Goal: Contribute content: Contribute content

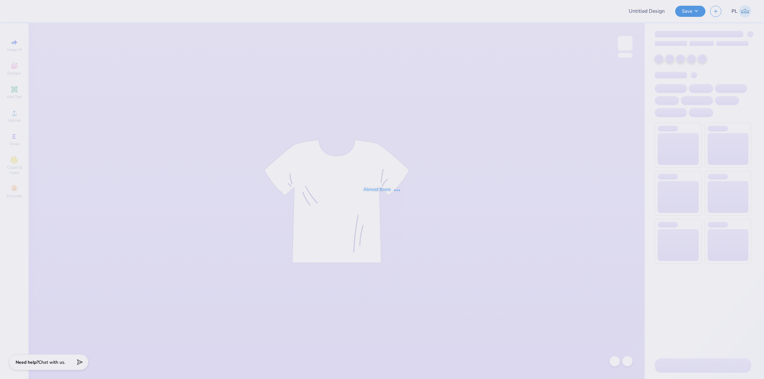
type input "[PERSON_NAME] : [PERSON_NAME]"
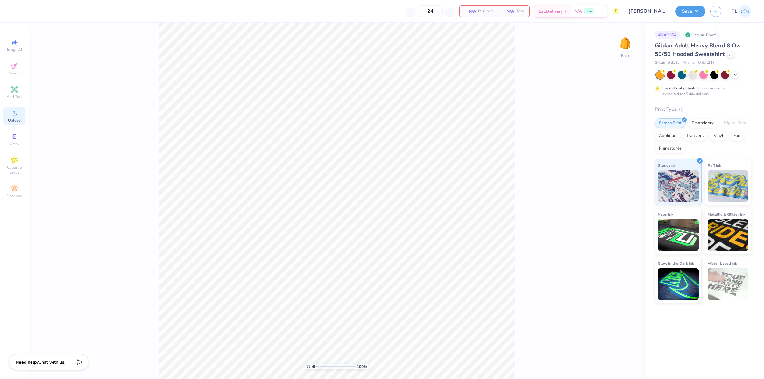
click at [25, 115] on div "Upload" at bounding box center [14, 116] width 22 height 19
click at [18, 88] on div "Add Text" at bounding box center [14, 92] width 22 height 19
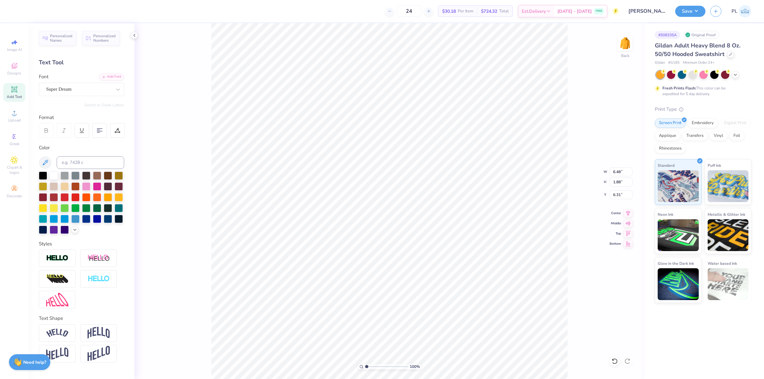
scroll to position [6, 1]
type textarea "TIPPIE"
click at [20, 91] on div "Add Text" at bounding box center [14, 92] width 22 height 19
type input "6.48"
type input "8.75"
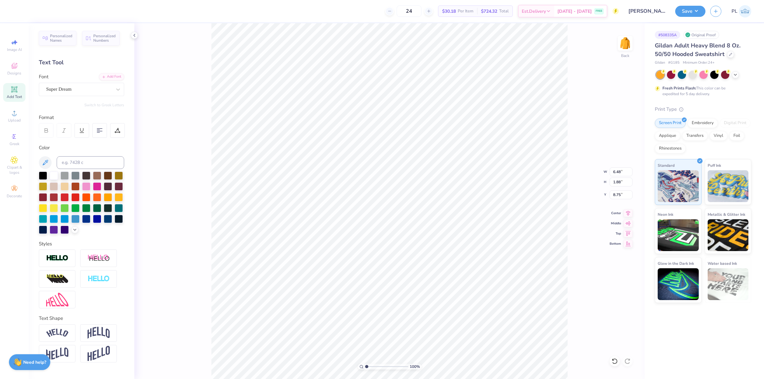
scroll to position [6, 2]
type textarea "College of Business"
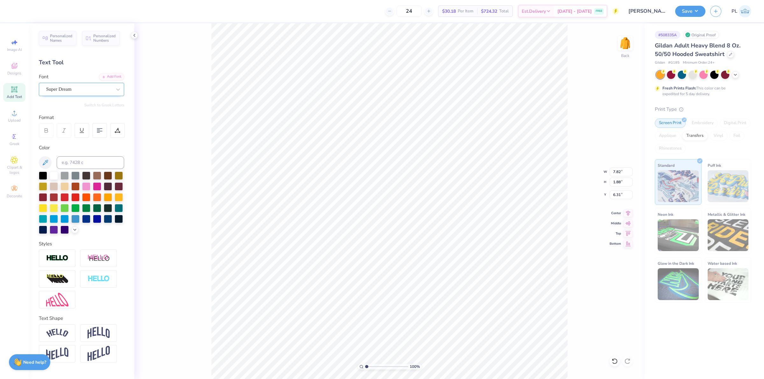
click at [72, 91] on div "Super Dream" at bounding box center [79, 89] width 67 height 10
type input "men"
click at [112, 74] on div "Add Font" at bounding box center [111, 76] width 25 height 7
click at [112, 75] on div "Add Font" at bounding box center [111, 76] width 25 height 7
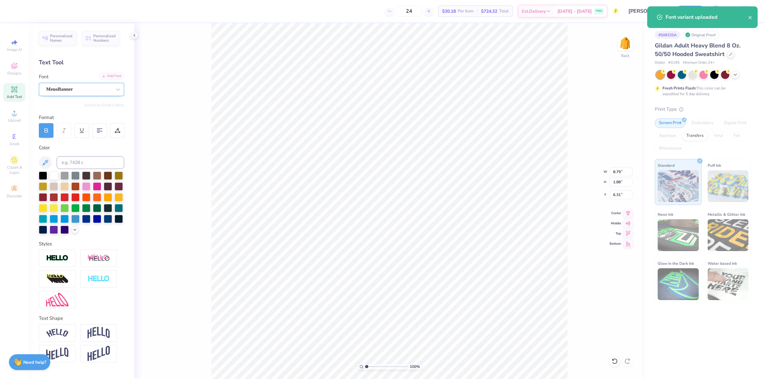
click at [112, 75] on div "Add Font" at bounding box center [111, 76] width 25 height 7
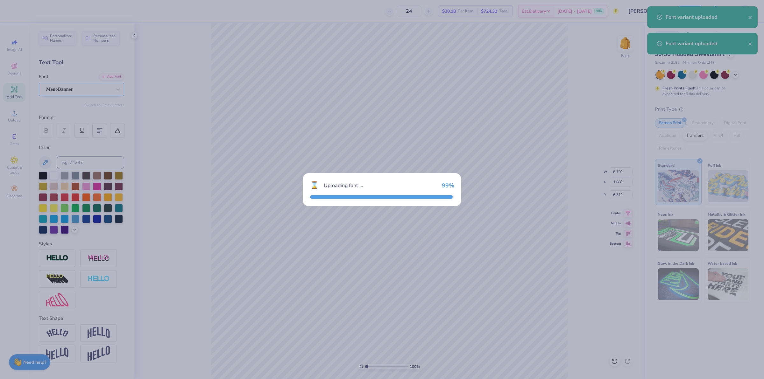
type input "9.50"
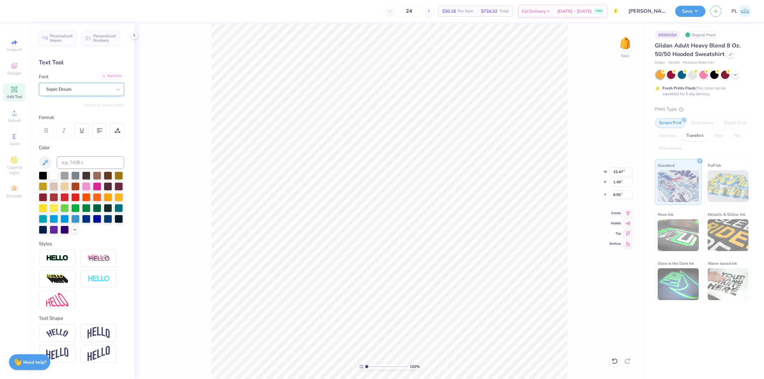
click at [105, 76] on div "Add Font" at bounding box center [111, 76] width 25 height 7
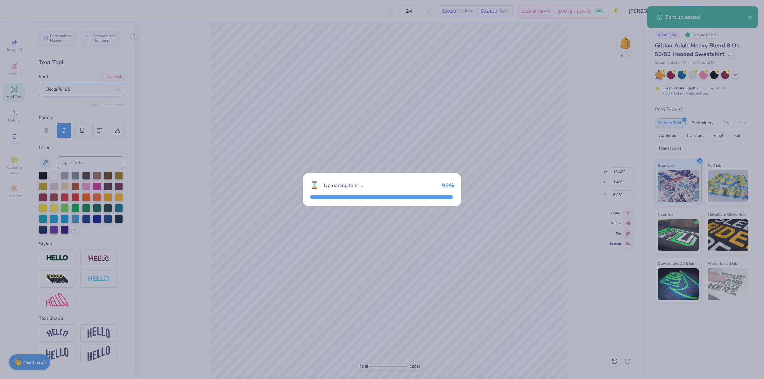
type input "8.15"
type input "1.67"
type input "8.86"
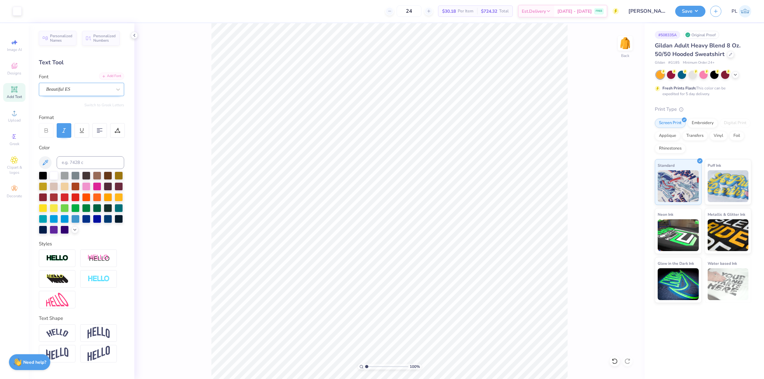
click at [104, 77] on icon at bounding box center [104, 76] width 4 height 4
type input "1"
click at [120, 124] on div at bounding box center [117, 130] width 15 height 15
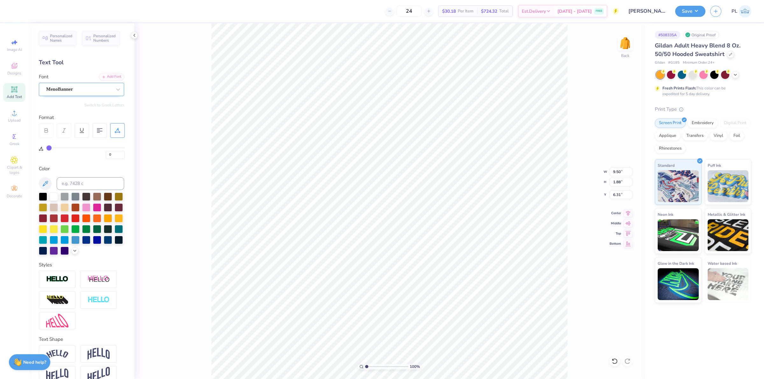
type input "8"
click at [54, 148] on input "range" at bounding box center [85, 147] width 78 height 1
type input "1"
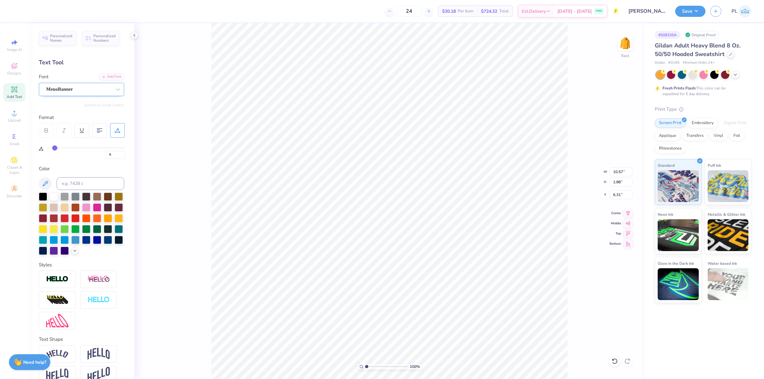
type input "10.57"
type input "1"
type input "4.26"
drag, startPoint x: 612, startPoint y: 168, endPoint x: 626, endPoint y: 171, distance: 14.3
click at [626, 171] on input "10.57" at bounding box center [621, 171] width 23 height 9
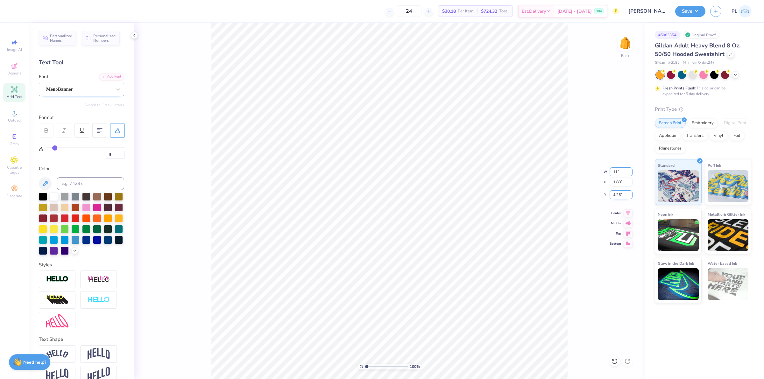
type input "11"
click at [620, 191] on input "4.26" at bounding box center [621, 194] width 23 height 9
type input "1"
type input "11.00"
type input "1.96"
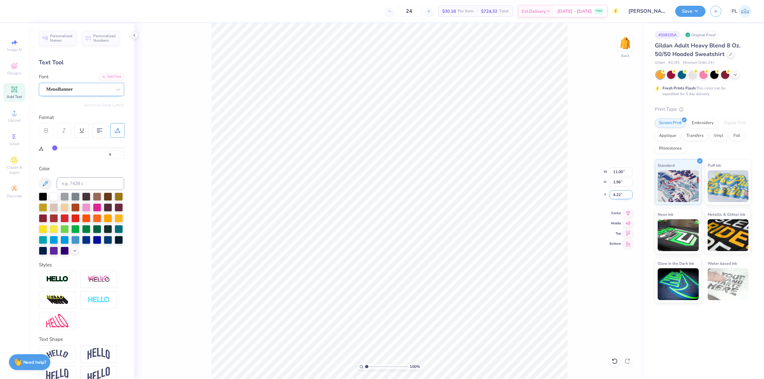
drag, startPoint x: 612, startPoint y: 197, endPoint x: 623, endPoint y: 195, distance: 10.9
click at [623, 195] on input "4.22" at bounding box center [621, 194] width 23 height 9
type input "3"
click at [616, 181] on input "1.96" at bounding box center [621, 182] width 23 height 9
type input "1"
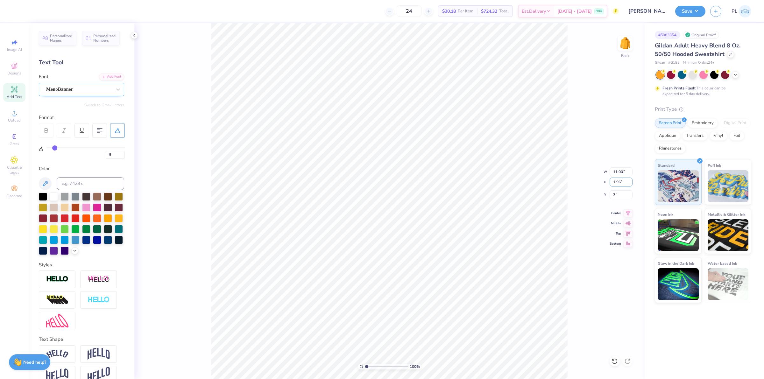
type input "3.00"
type input "1"
type input "0"
drag, startPoint x: 611, startPoint y: 197, endPoint x: 625, endPoint y: 195, distance: 13.8
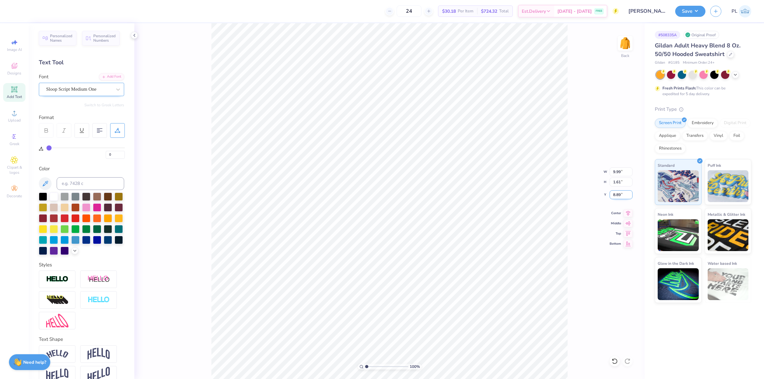
click at [625, 195] on input "8.89" at bounding box center [621, 194] width 23 height 9
type input "6"
click at [617, 180] on input "1.61" at bounding box center [621, 182] width 23 height 9
type input "1"
drag, startPoint x: 618, startPoint y: 196, endPoint x: 612, endPoint y: 197, distance: 5.5
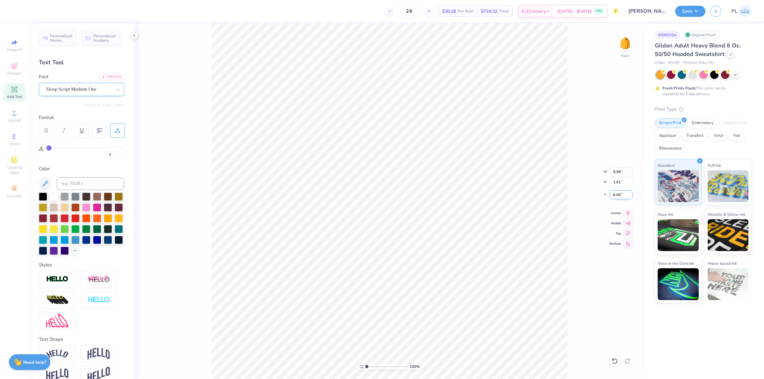
click at [612, 197] on input "6.00" at bounding box center [621, 194] width 23 height 9
type input "5.50"
type input "1"
type input "8"
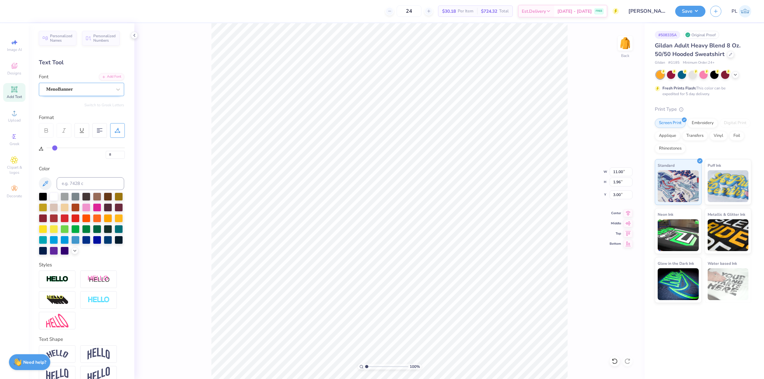
type input "1"
type input "0"
type input "9.99"
type input "1.61"
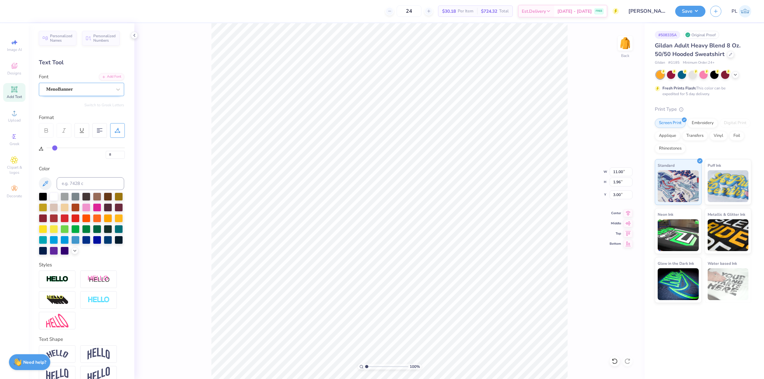
type input "5.50"
type input "1"
click at [618, 182] on input "1.61" at bounding box center [621, 182] width 23 height 9
type input "1.41"
type input "1"
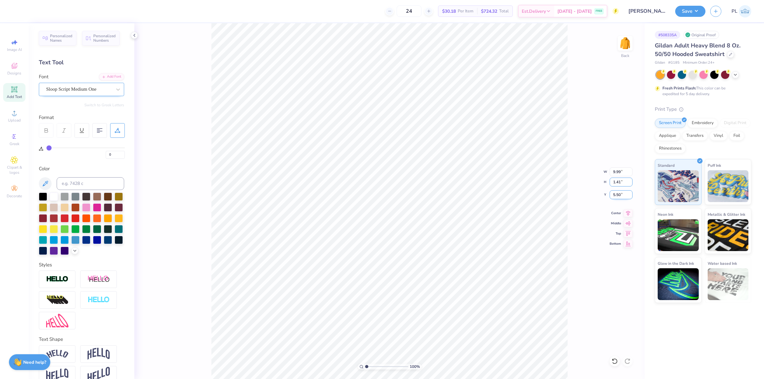
type input "8.74"
type input "5.60"
click at [618, 182] on input "1.41" at bounding box center [621, 182] width 23 height 9
type input "1.21"
type input "1"
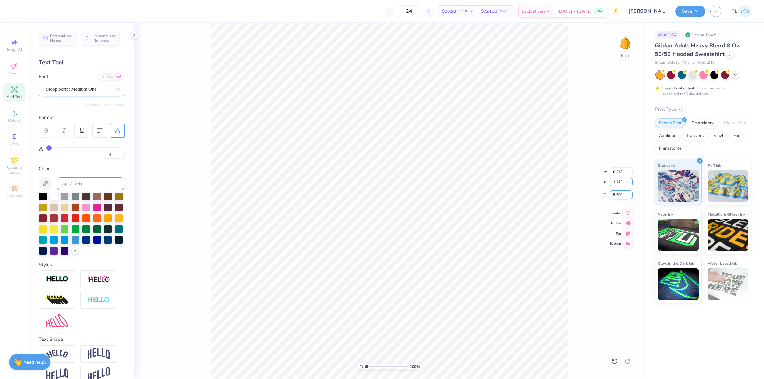
type input "7.50"
type input "5.70"
type input "1"
click at [618, 181] on input "1.21" at bounding box center [621, 182] width 23 height 9
type input "1.28"
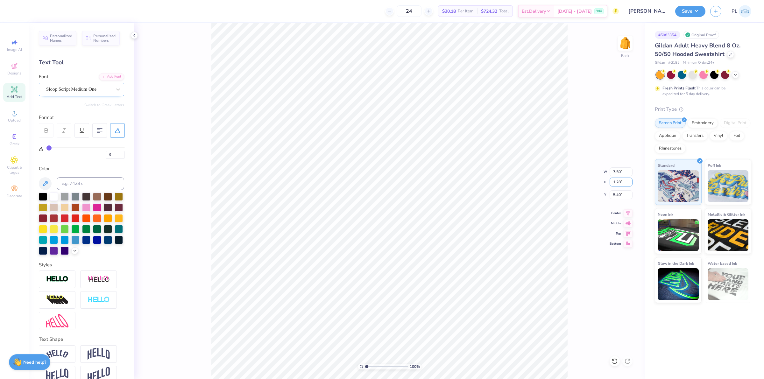
type input "1"
type input "7.93"
type input "5.37"
type input "1"
click at [701, 10] on button "Save" at bounding box center [690, 10] width 30 height 11
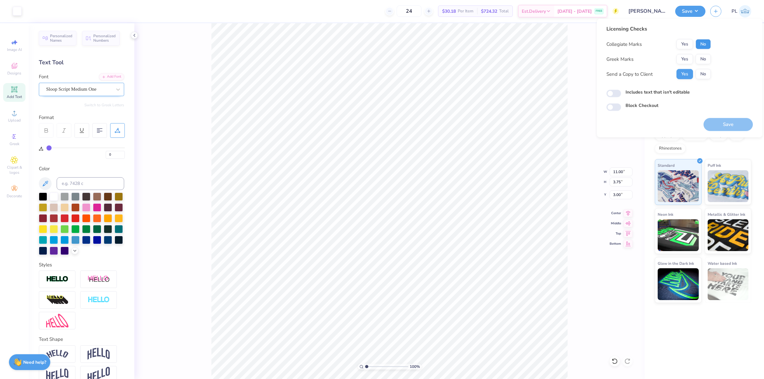
click at [707, 42] on button "No" at bounding box center [703, 44] width 15 height 10
click at [703, 56] on button "No" at bounding box center [703, 59] width 15 height 10
click at [666, 89] on label "Includes text that isn't editable" at bounding box center [658, 92] width 64 height 7
click at [621, 90] on input "Includes text that isn't editable" at bounding box center [613, 94] width 15 height 8
click at [678, 90] on label "Includes text that isn't editable" at bounding box center [658, 92] width 64 height 7
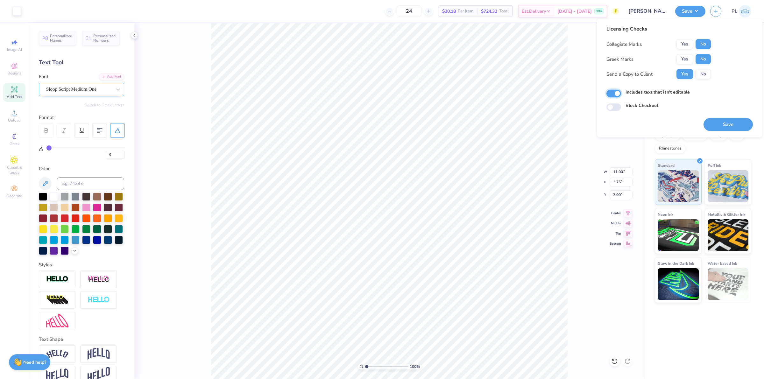
click at [621, 90] on input "Includes text that isn't editable" at bounding box center [613, 94] width 15 height 8
checkbox input "false"
click at [723, 128] on button "Save" at bounding box center [728, 124] width 49 height 13
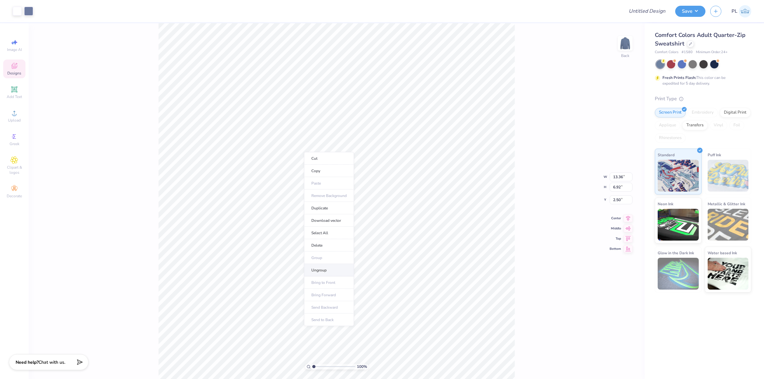
click at [332, 272] on li "Ungroup" at bounding box center [329, 270] width 50 height 12
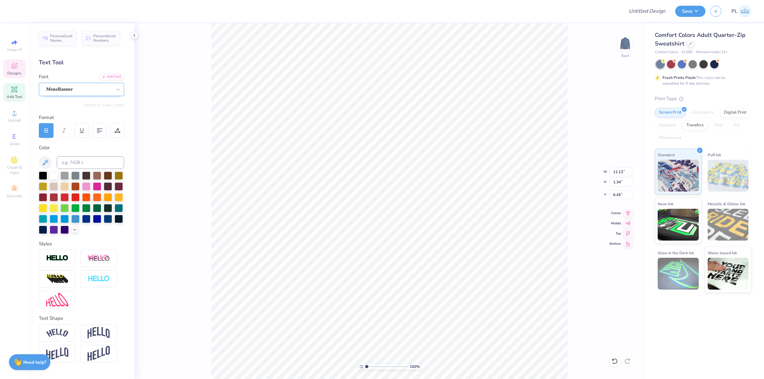
click at [79, 87] on div "MenoBanner" at bounding box center [79, 89] width 67 height 10
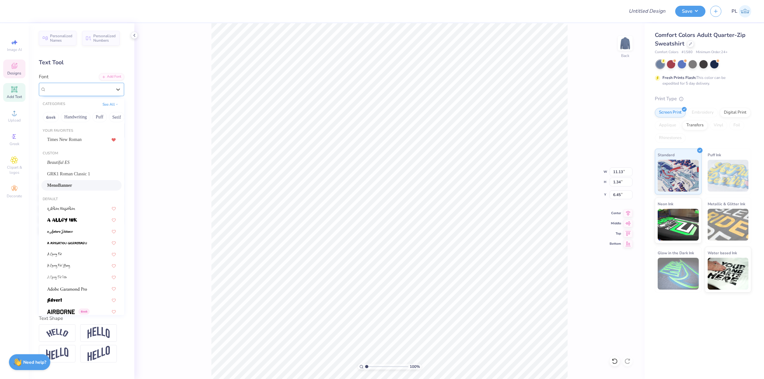
click at [79, 87] on div "MenoBanner" at bounding box center [79, 89] width 66 height 7
click at [53, 86] on div "MenoBanner" at bounding box center [79, 89] width 67 height 10
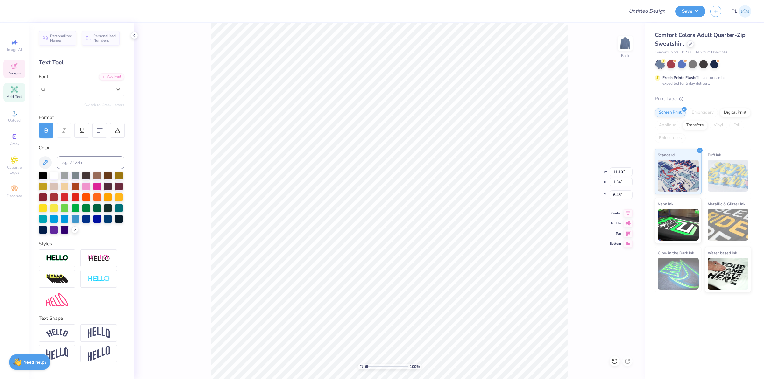
type input "6.82"
type input "1.32"
type input "8.10"
click at [64, 95] on div "Beautiful ES" at bounding box center [81, 89] width 85 height 13
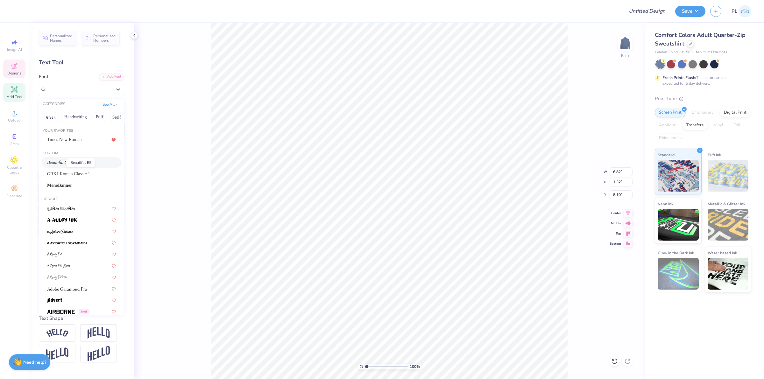
click at [57, 163] on span "Beautiful ES" at bounding box center [58, 162] width 22 height 7
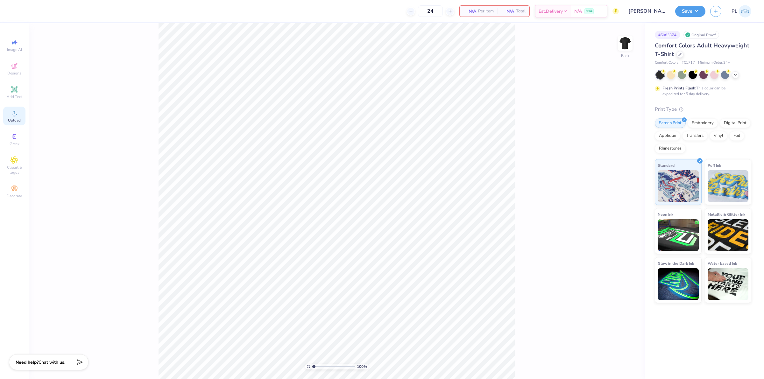
click at [11, 113] on icon at bounding box center [15, 113] width 8 height 8
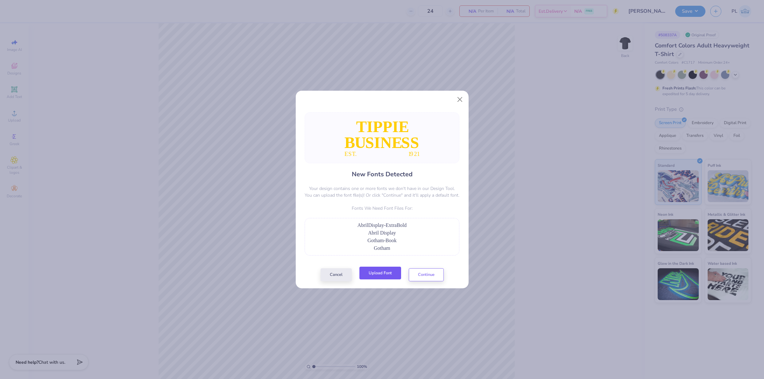
click at [379, 276] on button "Upload Font" at bounding box center [380, 273] width 42 height 13
click at [378, 278] on button "Upload Font" at bounding box center [380, 273] width 42 height 13
click at [384, 279] on button "Upload Font" at bounding box center [380, 273] width 42 height 13
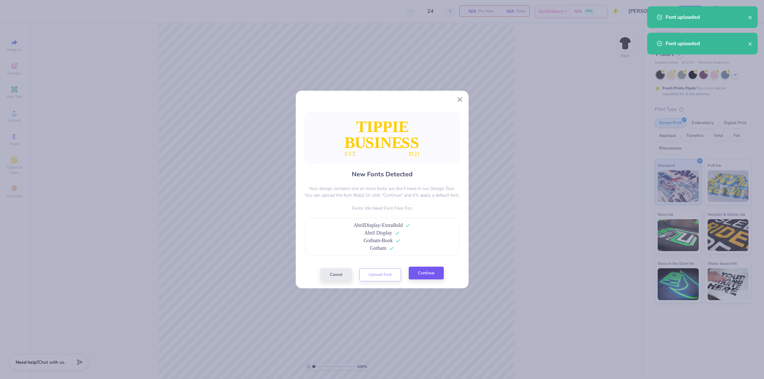
click at [430, 281] on div "Cancel Upload Font Continue" at bounding box center [382, 274] width 123 height 13
click at [431, 276] on button "Continue" at bounding box center [426, 273] width 35 height 13
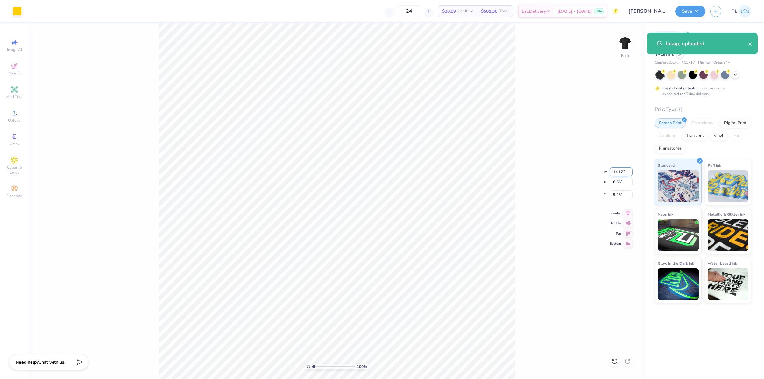
drag, startPoint x: 612, startPoint y: 173, endPoint x: 623, endPoint y: 171, distance: 10.9
click at [623, 171] on input "14.17" at bounding box center [621, 171] width 23 height 9
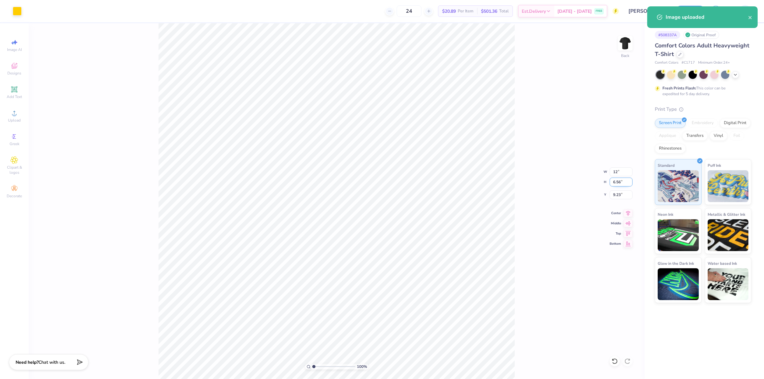
type input "12.00"
type input "5.55"
type input "9.73"
click at [621, 181] on input "5.55" at bounding box center [621, 182] width 23 height 9
drag, startPoint x: 612, startPoint y: 169, endPoint x: 624, endPoint y: 169, distance: 12.1
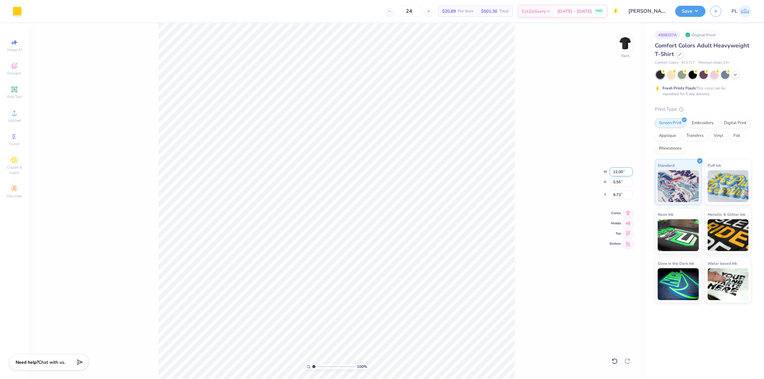
click at [624, 169] on input "12.00" at bounding box center [621, 171] width 23 height 9
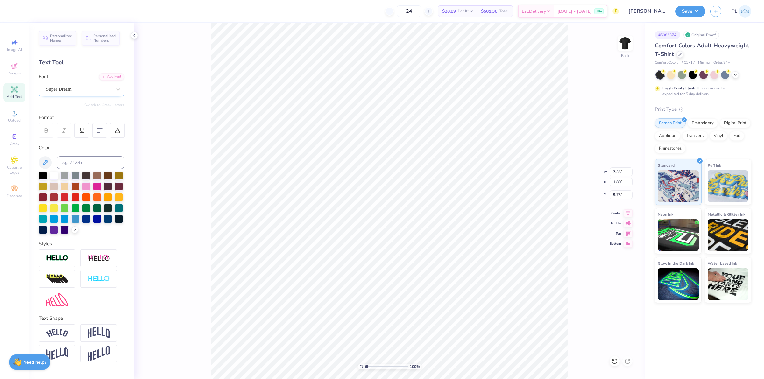
click at [94, 88] on div "Super Dream" at bounding box center [79, 89] width 67 height 10
click at [82, 138] on div "Abril Display EB" at bounding box center [81, 139] width 69 height 7
type input "ABR"
type input "7.97"
type input "1.76"
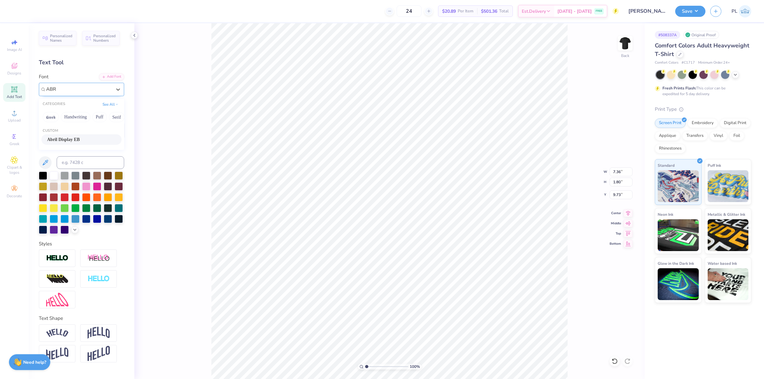
type input "9.91"
type input "11.69"
type input "1.88"
type input "12.22"
click at [61, 79] on div "Font Super Dream" at bounding box center [81, 84] width 85 height 23
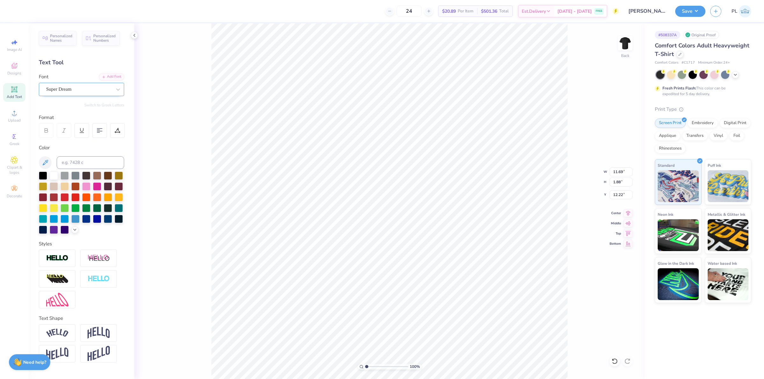
click at [66, 83] on div "Super Dream" at bounding box center [81, 89] width 85 height 13
click at [80, 137] on span "Abril Display EB" at bounding box center [63, 139] width 33 height 7
type input "ABR"
type input "11.70"
type input "1.81"
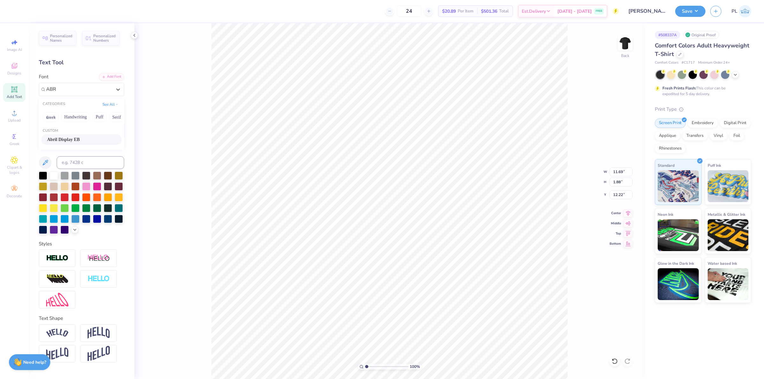
type input "12.42"
click at [70, 91] on div "Super Dream" at bounding box center [79, 89] width 67 height 10
click at [93, 134] on div "Gotham Book" at bounding box center [81, 139] width 80 height 11
type input "GOT"
type input "1.76"
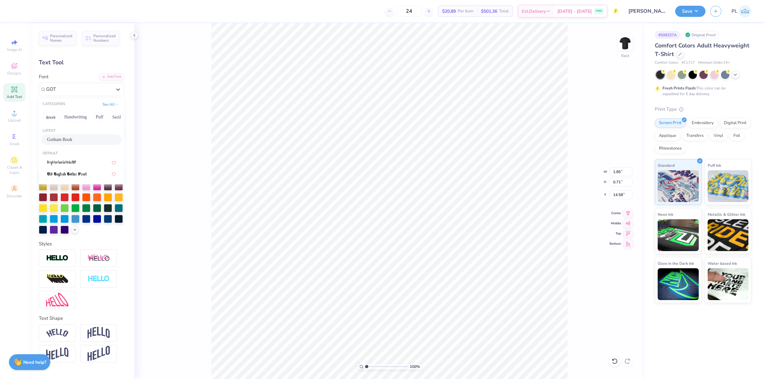
type input "0.66"
type input "14.66"
type input "1.92"
type input "0.68"
type input "14.60"
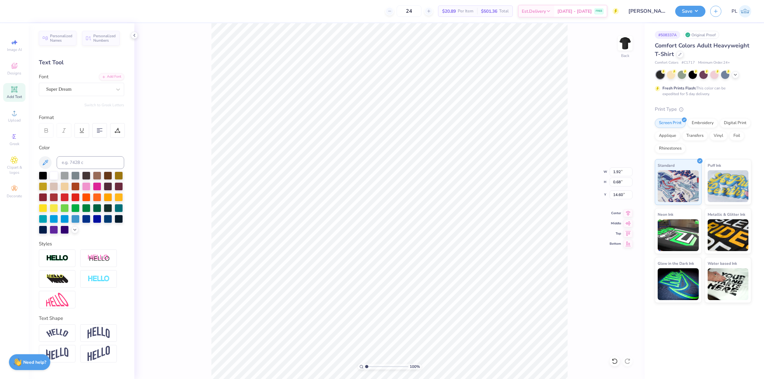
click at [87, 83] on div "Super Dream" at bounding box center [81, 89] width 85 height 13
click at [89, 86] on div "Super Dream" at bounding box center [79, 89] width 67 height 10
click at [95, 135] on div "Gotham Book" at bounding box center [81, 139] width 80 height 11
type input "GOT"
type input "1.68"
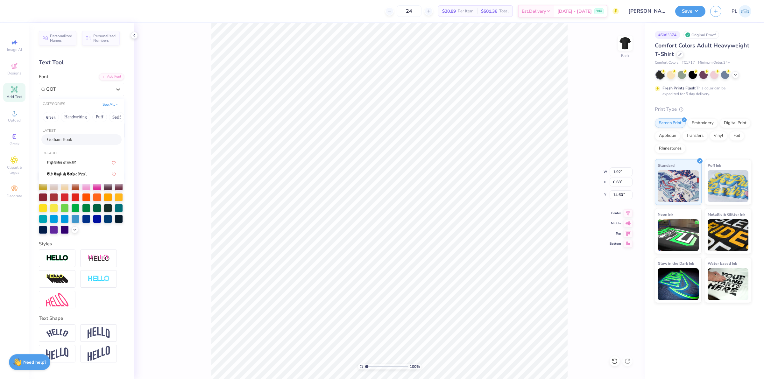
type input "0.67"
type input "14.66"
type input "1.28418603220616"
type input "11.70"
type input "1.81"
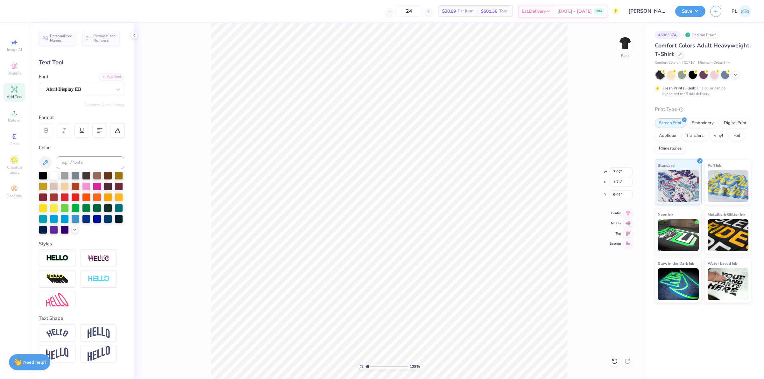
type input "12.42"
type input "1.28418603220616"
type input "12.29"
type input "1.28418603220616"
type input "11.83"
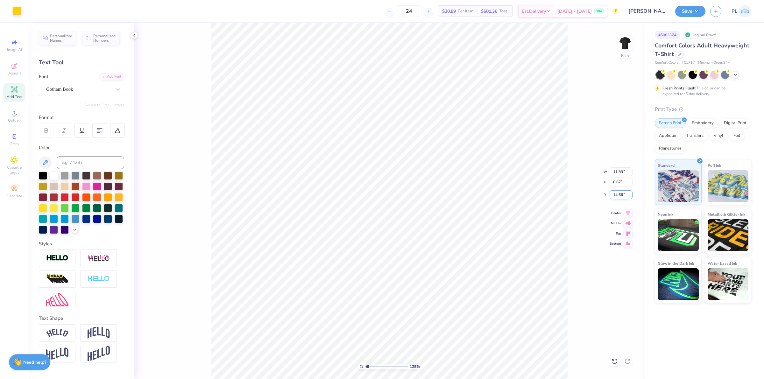
click at [620, 195] on input "14.66" at bounding box center [621, 194] width 23 height 9
type input "14.46"
type input "1.28418603220616"
type input "14.56"
type input "1.28418603220616"
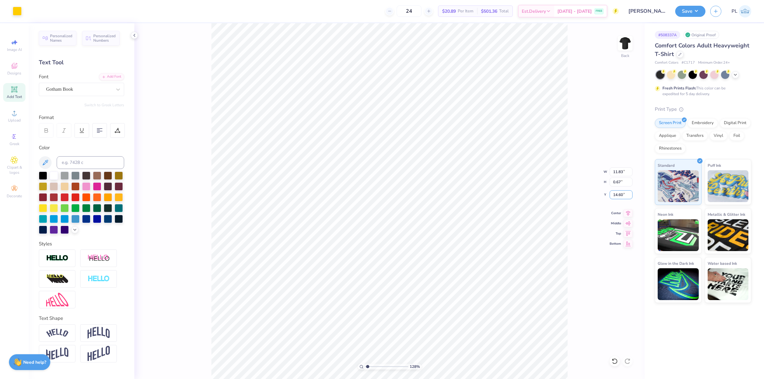
type input "14.60"
type input "1.28418603220616"
type input "1.76"
type input "0.66"
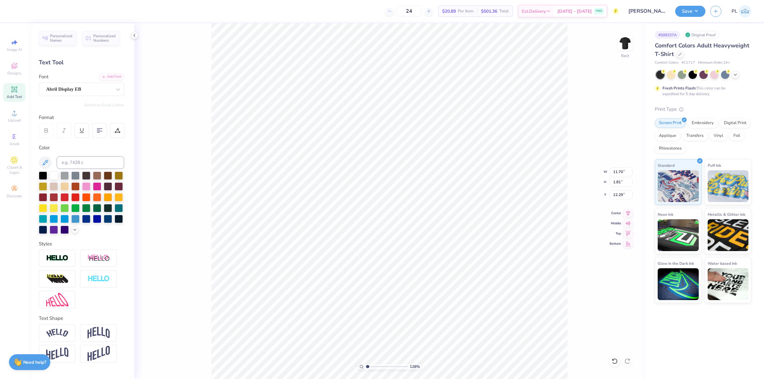
type input "1.28418603220616"
type input "11.72"
type input "2.97"
type input "1.28418603220616"
type input "11.71"
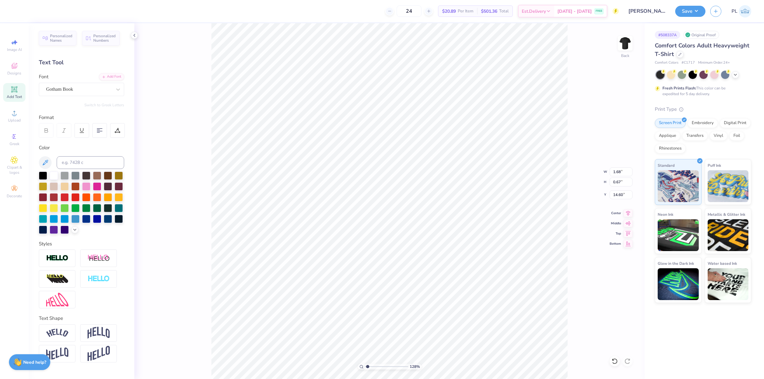
type input "2.97"
type input "12.29"
type input "1.13321932219944"
type input "7.97"
type input "1.76"
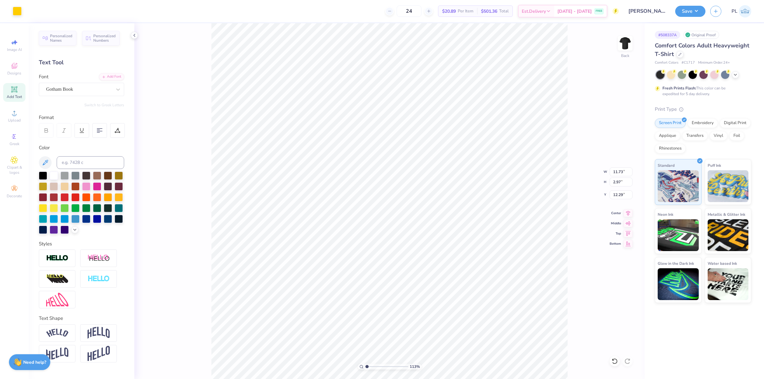
type input "9.91"
click at [612, 174] on div "113 % Back W 11.73 11.73 " H 5.35 5.35 " Y 9.91 9.91 " Center Middle Top Bottom" at bounding box center [389, 201] width 510 height 356
type input "1.13321932219944"
drag, startPoint x: 612, startPoint y: 171, endPoint x: 625, endPoint y: 169, distance: 13.1
click at [625, 169] on input "11.73" at bounding box center [621, 171] width 23 height 9
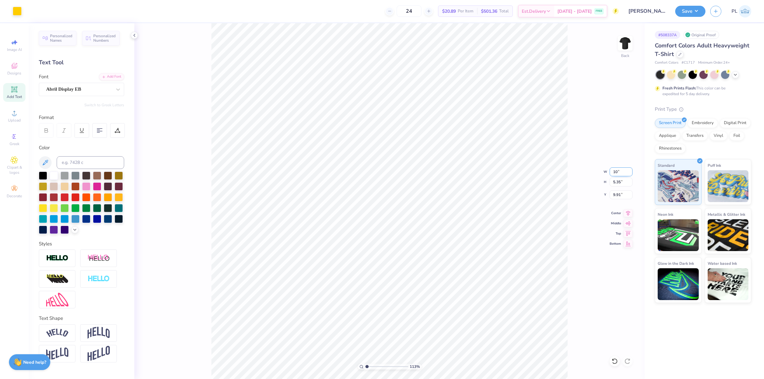
type input "10"
type input "1.13321932219944"
type input "10.00"
type input "4.57"
drag, startPoint x: 611, startPoint y: 194, endPoint x: 625, endPoint y: 193, distance: 14.1
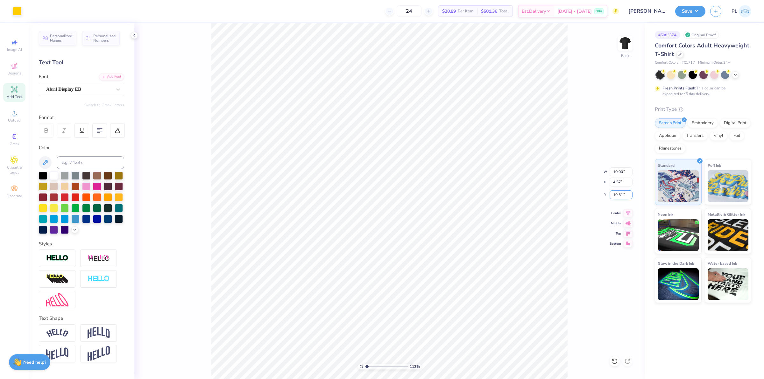
click at [625, 193] on input "10.31" at bounding box center [621, 194] width 23 height 9
type input "3"
click at [616, 182] on input "4.57" at bounding box center [621, 182] width 23 height 9
type input "1.13321932219944"
type input "3.00"
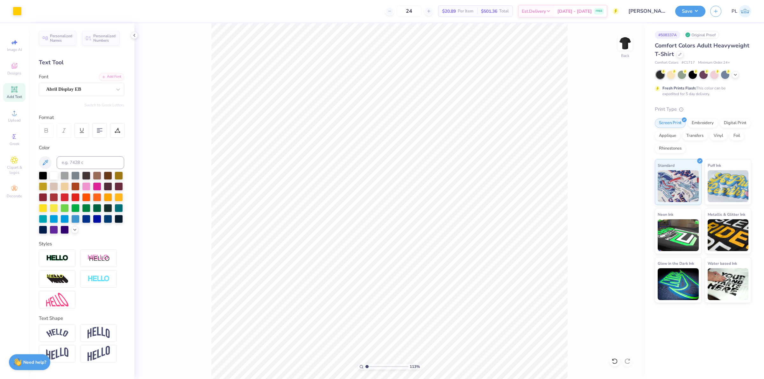
type input "1"
click at [685, 11] on button "Save" at bounding box center [690, 10] width 30 height 11
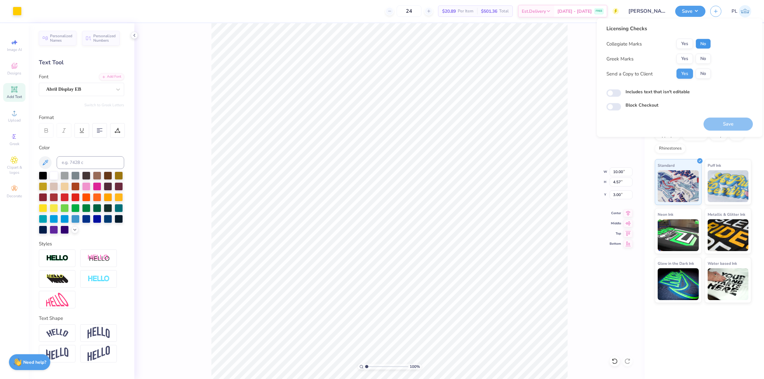
click at [704, 43] on button "No" at bounding box center [703, 44] width 15 height 10
click at [702, 56] on button "No" at bounding box center [703, 59] width 15 height 10
click at [717, 125] on button "Save" at bounding box center [728, 124] width 49 height 13
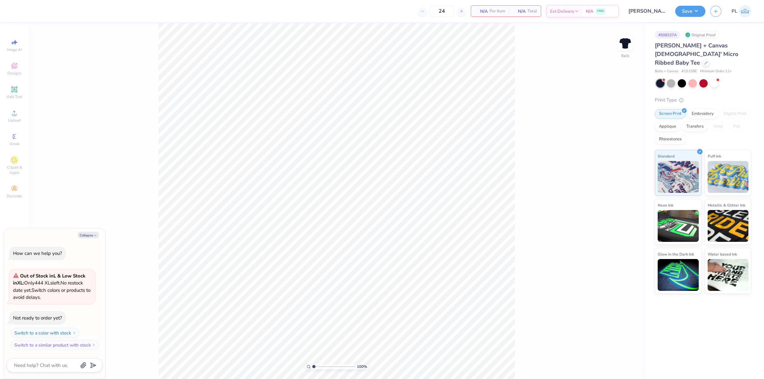
type textarea "x"
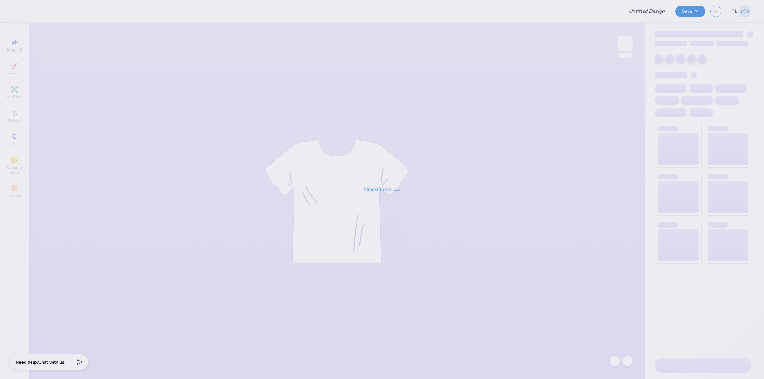
type input "[PERSON_NAME] : [GEOGRAPHIC_DATA]"
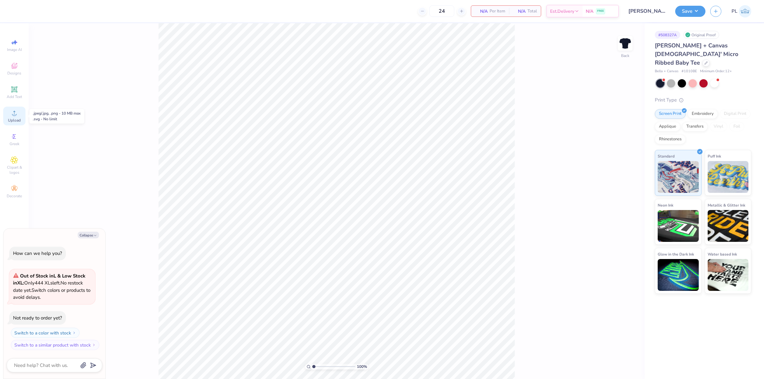
click at [19, 120] on span "Upload" at bounding box center [14, 120] width 13 height 5
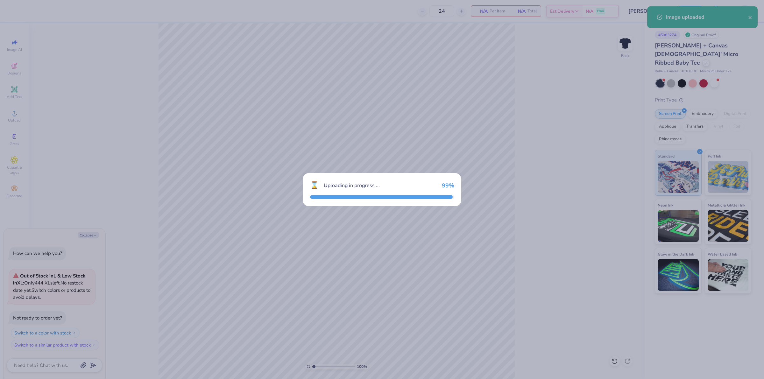
type textarea "x"
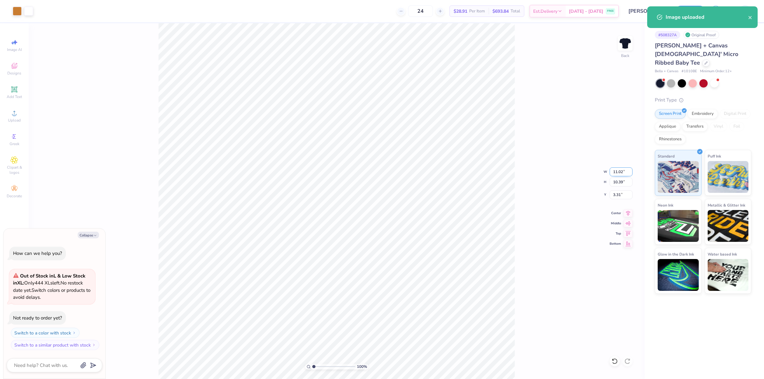
drag, startPoint x: 611, startPoint y: 173, endPoint x: 623, endPoint y: 174, distance: 12.1
click at [623, 174] on input "11.02" at bounding box center [621, 171] width 23 height 9
type input "7"
type textarea "x"
type input "7.00"
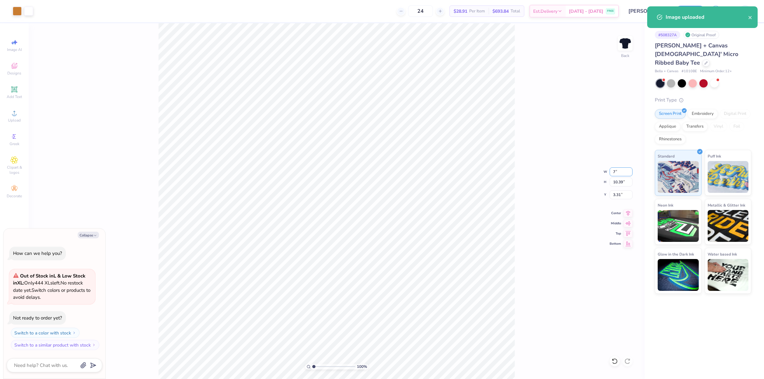
type input "6.60"
drag, startPoint x: 613, startPoint y: 195, endPoint x: 622, endPoint y: 194, distance: 8.3
click at [622, 194] on input "5.20" at bounding box center [621, 194] width 23 height 9
type input "3"
click at [620, 181] on input "6.60" at bounding box center [621, 182] width 23 height 9
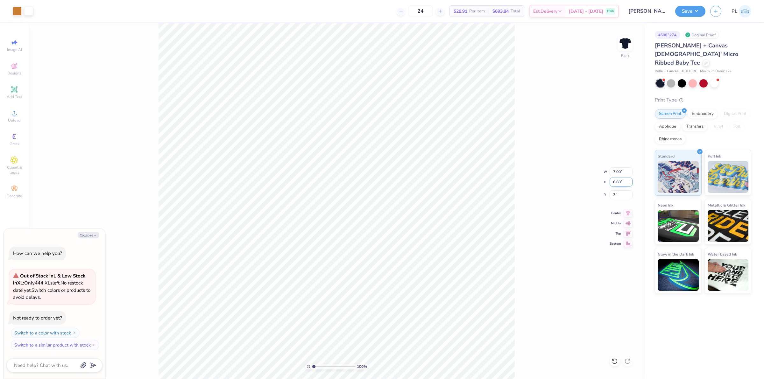
type textarea "x"
type input "3.00"
drag, startPoint x: 612, startPoint y: 172, endPoint x: 623, endPoint y: 172, distance: 11.8
click at [623, 172] on input "7.00" at bounding box center [621, 171] width 23 height 9
type input "9"
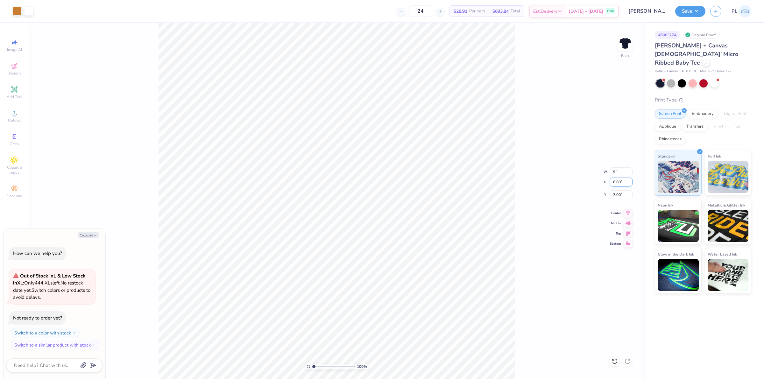
click at [619, 186] on input "6.60" at bounding box center [621, 182] width 23 height 9
type textarea "x"
type input "9.00"
type input "8.48"
drag, startPoint x: 613, startPoint y: 196, endPoint x: 623, endPoint y: 195, distance: 10.5
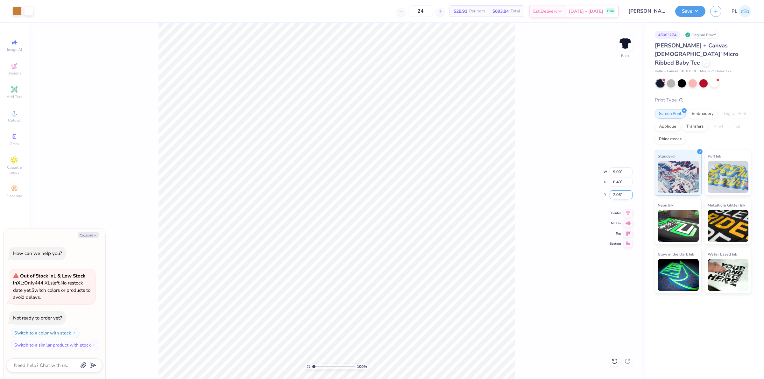
click at [623, 195] on input "2.06" at bounding box center [621, 194] width 23 height 9
type input "3"
click at [617, 187] on div "100 % Back W 9.00 9.00 " H 8.48 8.48 " Y 3 3 " Center Middle Top Bottom" at bounding box center [337, 201] width 616 height 356
type textarea "x"
type input "3.00"
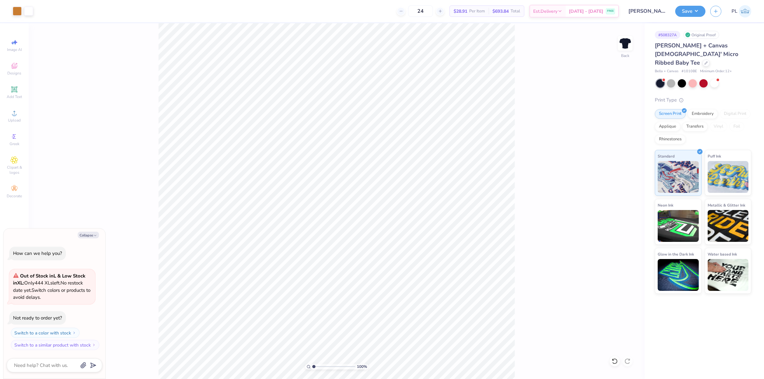
type textarea "x"
drag, startPoint x: 611, startPoint y: 195, endPoint x: 622, endPoint y: 196, distance: 10.5
click at [622, 196] on input "3.00" at bounding box center [621, 194] width 23 height 9
type input "2.5"
type textarea "x"
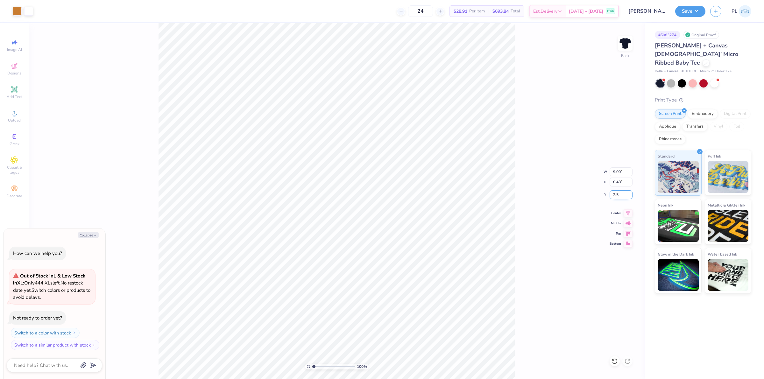
type input "2.50"
type textarea "x"
drag, startPoint x: 612, startPoint y: 195, endPoint x: 622, endPoint y: 195, distance: 10.8
click at [622, 195] on input "2.50" at bounding box center [621, 194] width 23 height 9
type input "1.5"
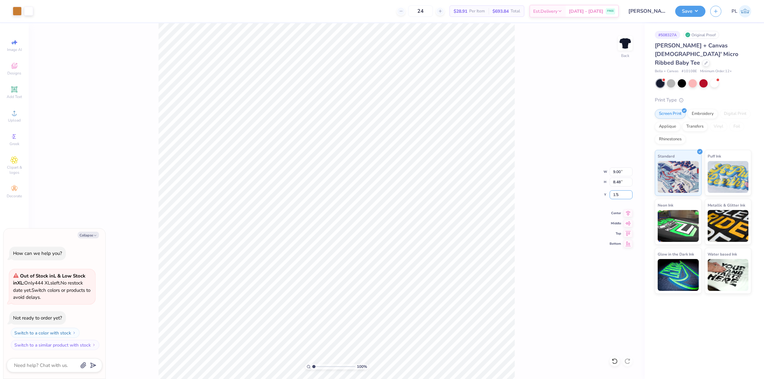
type textarea "x"
type input "1.50"
type textarea "x"
drag, startPoint x: 611, startPoint y: 192, endPoint x: 627, endPoint y: 193, distance: 16.6
click at [627, 193] on input "2" at bounding box center [621, 194] width 23 height 9
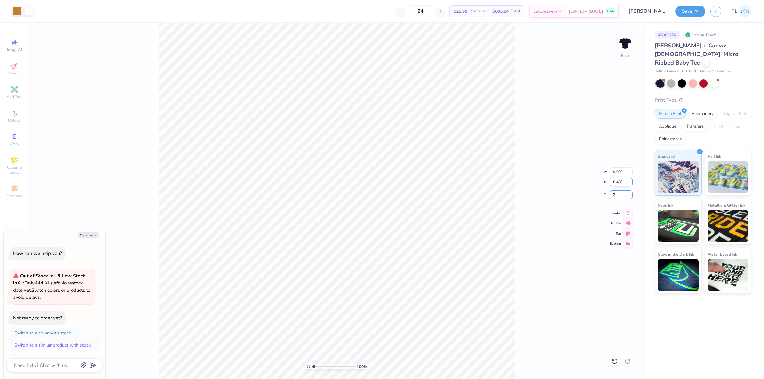
type input "2"
click at [616, 182] on input "8.48" at bounding box center [621, 182] width 23 height 9
type textarea "x"
type input "2.00"
click at [683, 13] on button "Save" at bounding box center [690, 10] width 30 height 11
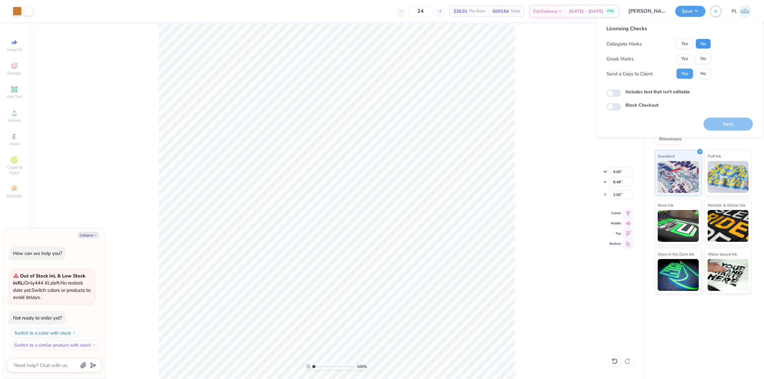
click at [699, 40] on button "No" at bounding box center [703, 44] width 15 height 10
click at [710, 58] on button "No" at bounding box center [703, 59] width 15 height 10
type textarea "x"
click at [671, 93] on label "Includes text that isn't editable" at bounding box center [658, 92] width 64 height 7
click at [621, 93] on input "Includes text that isn't editable" at bounding box center [613, 93] width 15 height 8
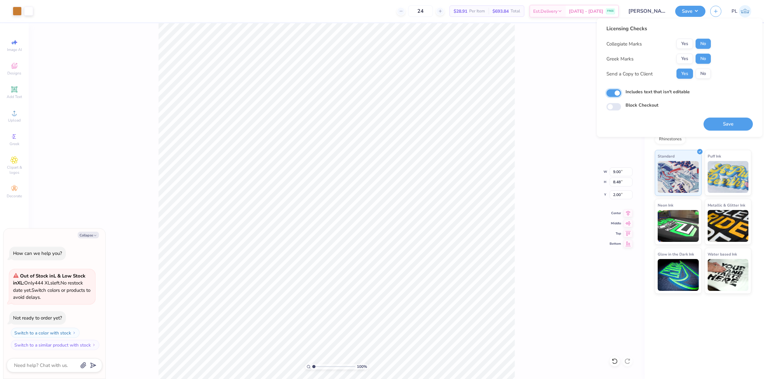
checkbox input "true"
click at [723, 126] on button "Save" at bounding box center [728, 124] width 49 height 13
type textarea "x"
